Goal: Task Accomplishment & Management: Use online tool/utility

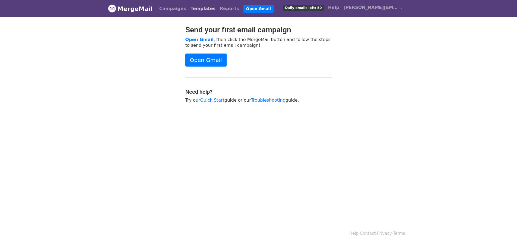
click at [198, 9] on link "Templates" at bounding box center [202, 8] width 29 height 11
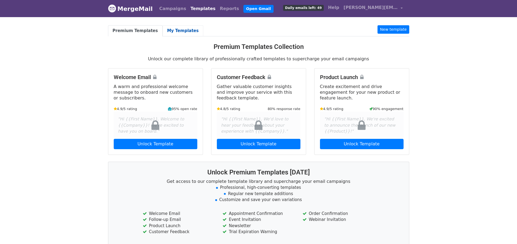
click at [176, 30] on link "My Templates" at bounding box center [183, 30] width 41 height 11
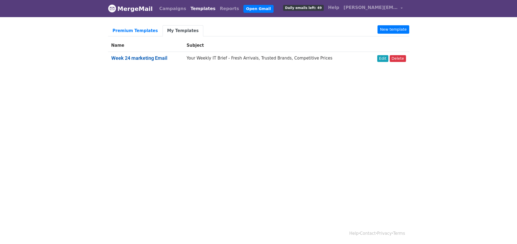
click at [157, 58] on link "Week 24 marketing Email" at bounding box center [139, 58] width 56 height 6
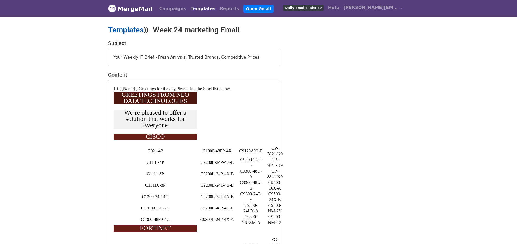
click at [138, 30] on link "Templates" at bounding box center [126, 29] width 36 height 9
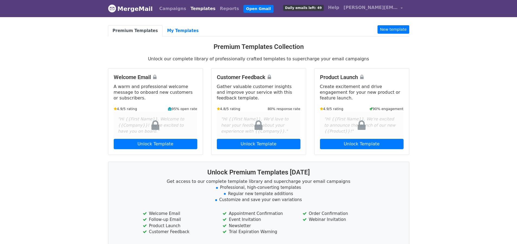
click at [190, 6] on link "Templates" at bounding box center [202, 8] width 29 height 11
click at [177, 29] on link "My Templates" at bounding box center [183, 30] width 41 height 11
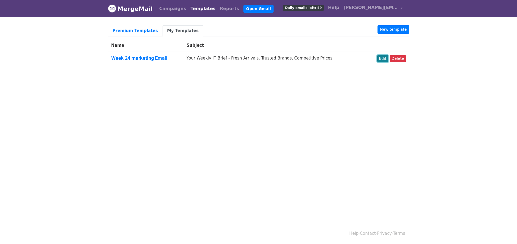
click at [384, 56] on link "Edit" at bounding box center [382, 58] width 11 height 7
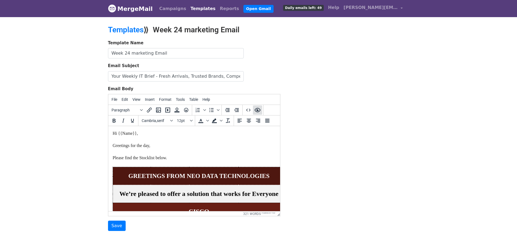
click at [259, 112] on icon "Preview" at bounding box center [257, 110] width 7 height 7
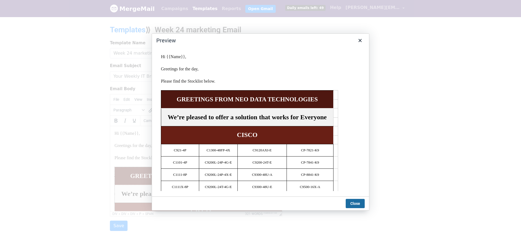
click at [361, 204] on button "Close" at bounding box center [355, 203] width 19 height 9
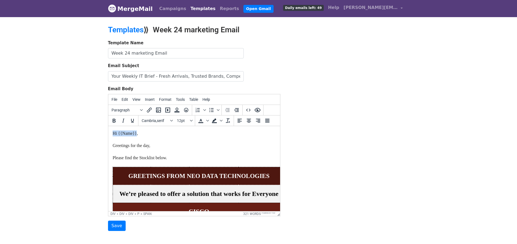
drag, startPoint x: 135, startPoint y: 133, endPoint x: 113, endPoint y: 132, distance: 22.0
click at [113, 132] on span "Hi {{Name}}, Greetings for the day, Please find the Stocklist below." at bounding box center [139, 145] width 54 height 29
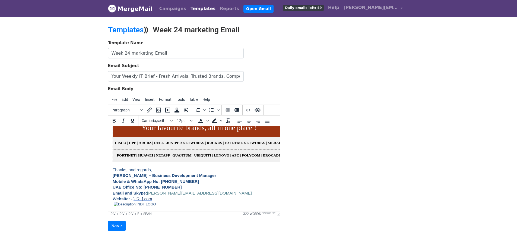
scroll to position [31, 0]
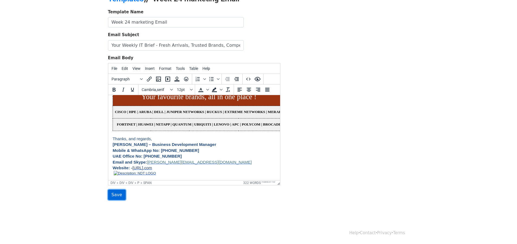
click at [117, 197] on input "Save" at bounding box center [117, 194] width 18 height 10
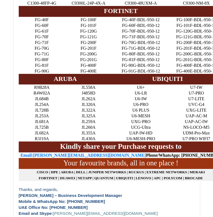
scroll to position [244, 0]
